Goal: Navigation & Orientation: Find specific page/section

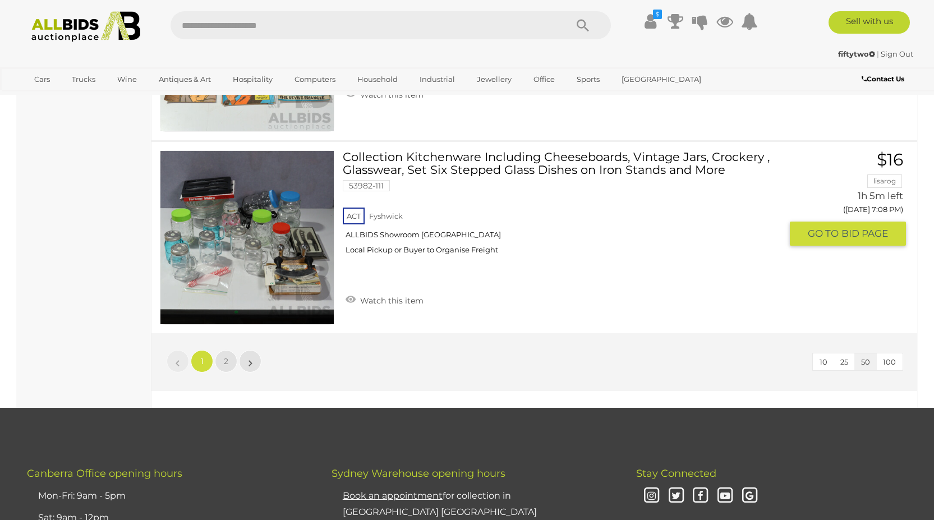
scroll to position [9478, 0]
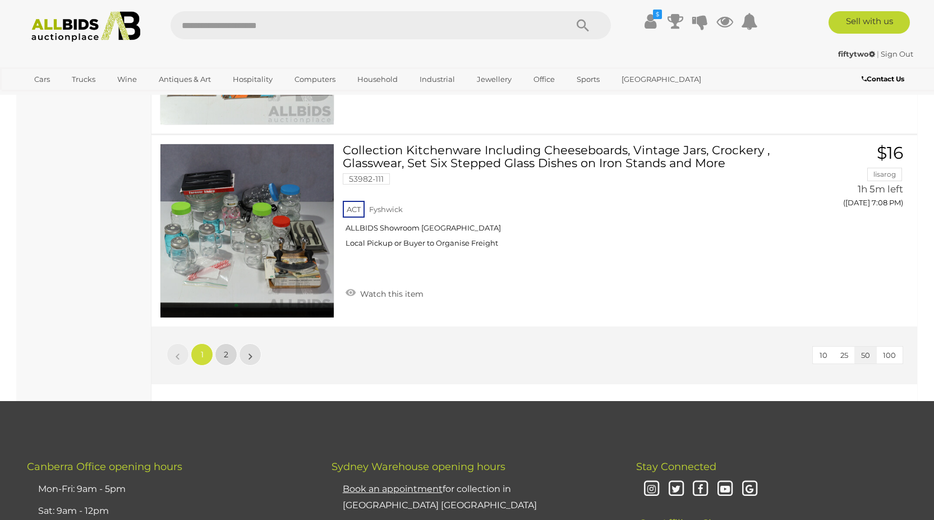
click at [223, 355] on link "2" at bounding box center [226, 354] width 22 height 22
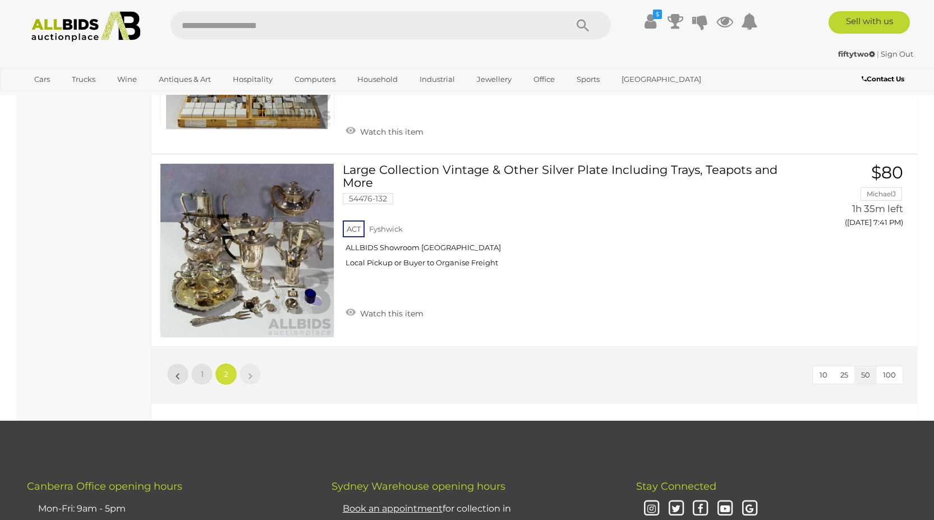
scroll to position [6600, 0]
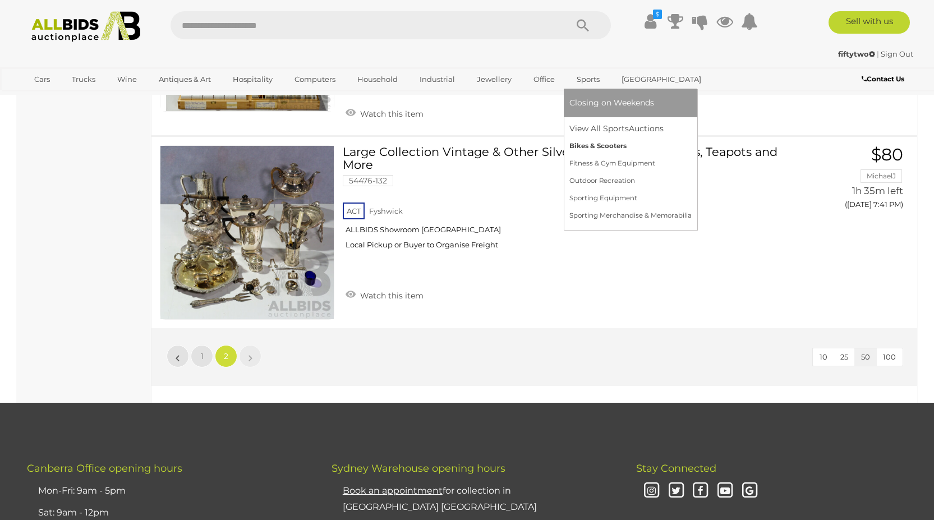
click at [588, 145] on link "Bikes & Scooters" at bounding box center [630, 145] width 122 height 17
